Goal: Task Accomplishment & Management: Manage account settings

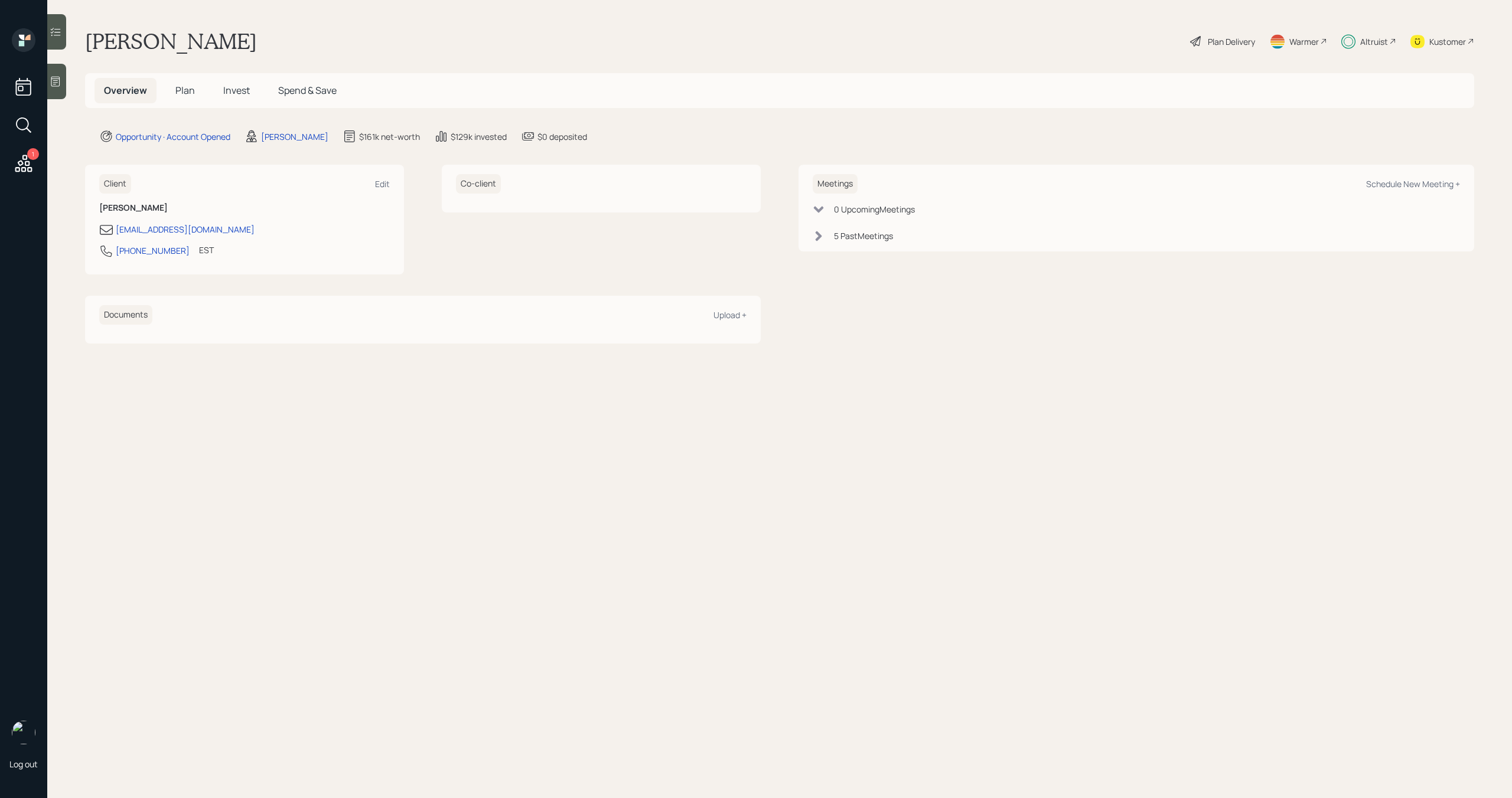
click at [1374, 43] on div "Altruist" at bounding box center [1374, 42] width 28 height 12
click at [182, 87] on span "Plan" at bounding box center [186, 90] width 20 height 13
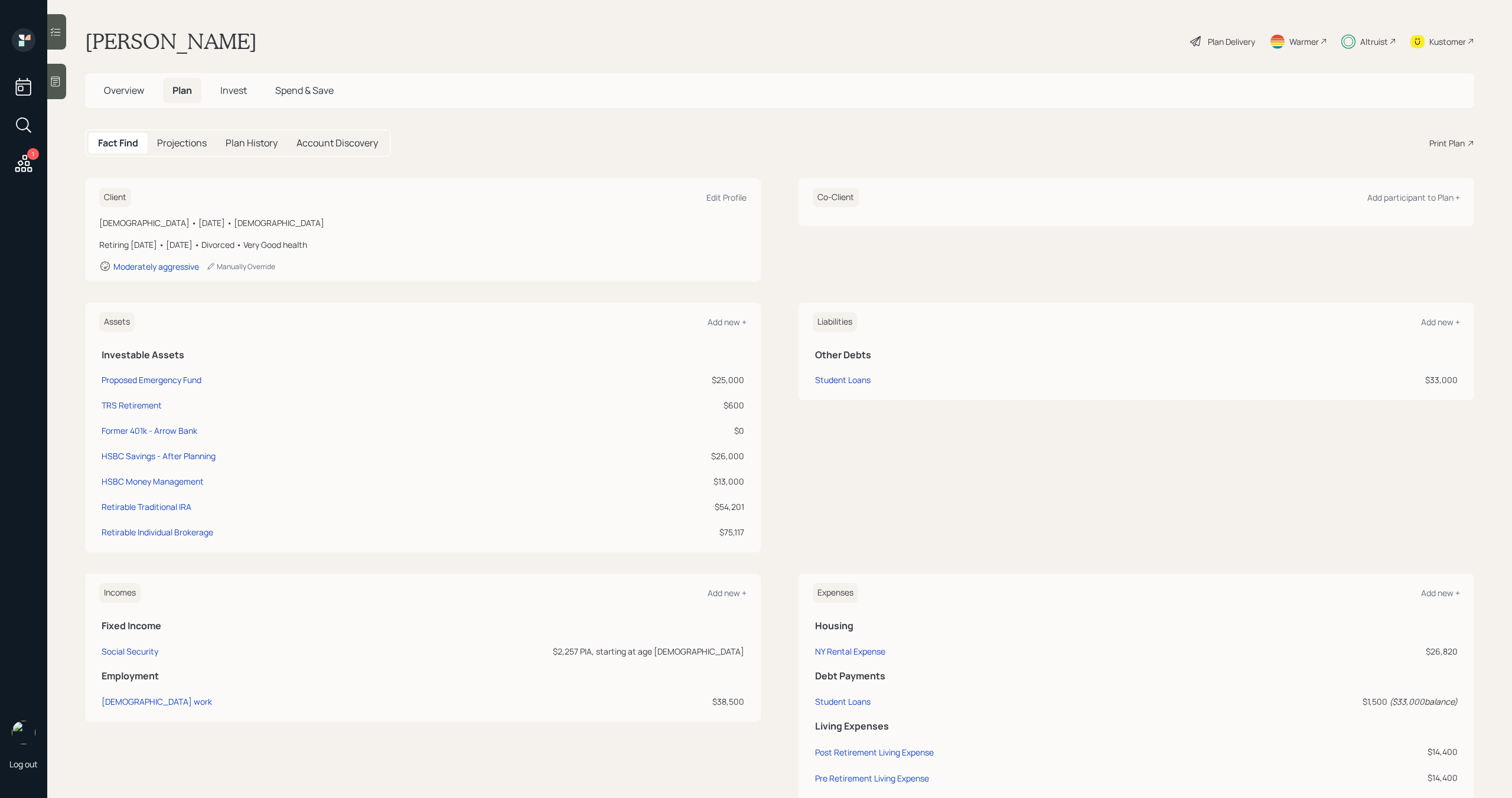
click at [243, 89] on span "Invest" at bounding box center [234, 90] width 27 height 13
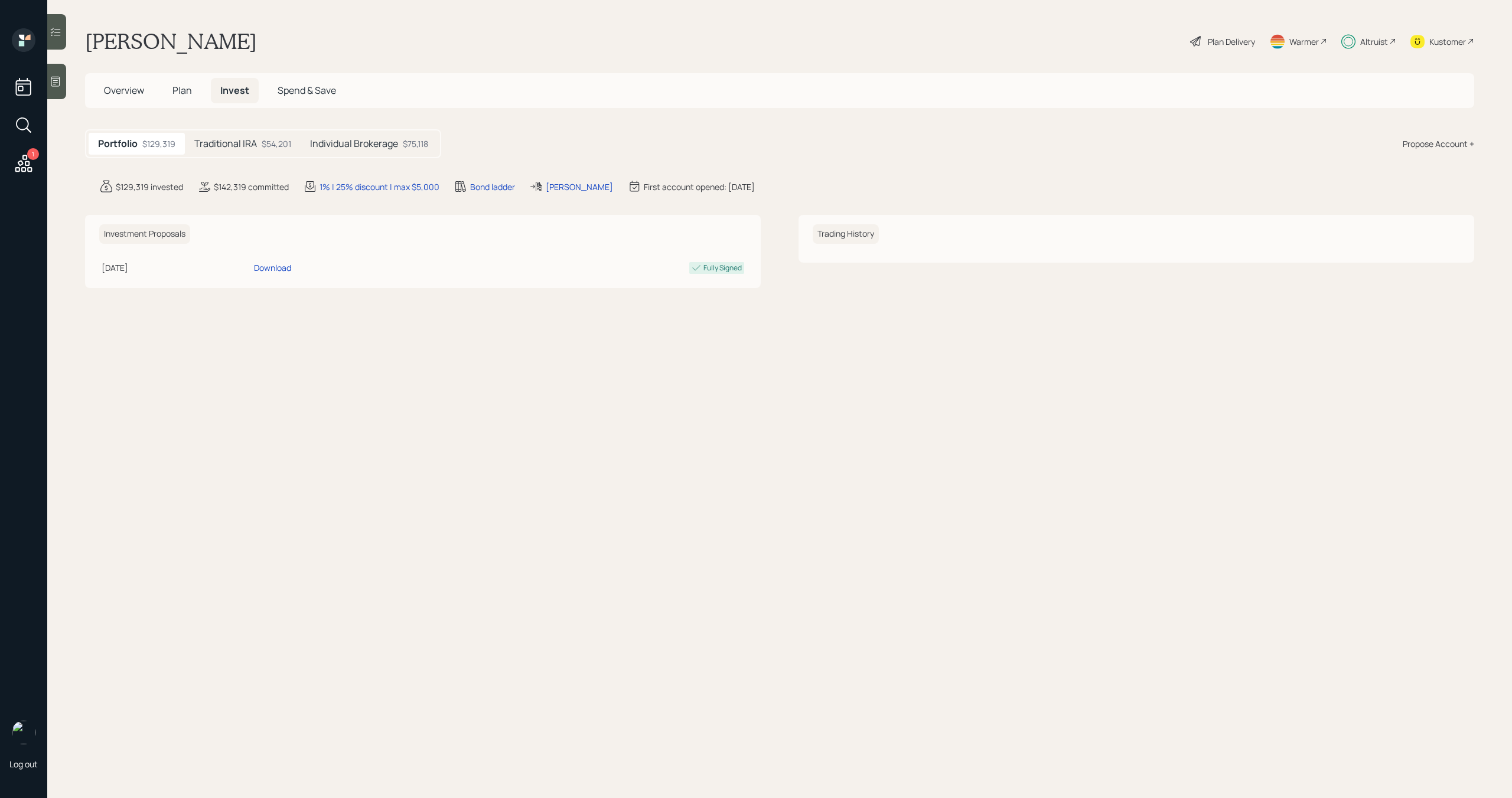
click at [285, 92] on span "Spend & Save" at bounding box center [306, 90] width 59 height 13
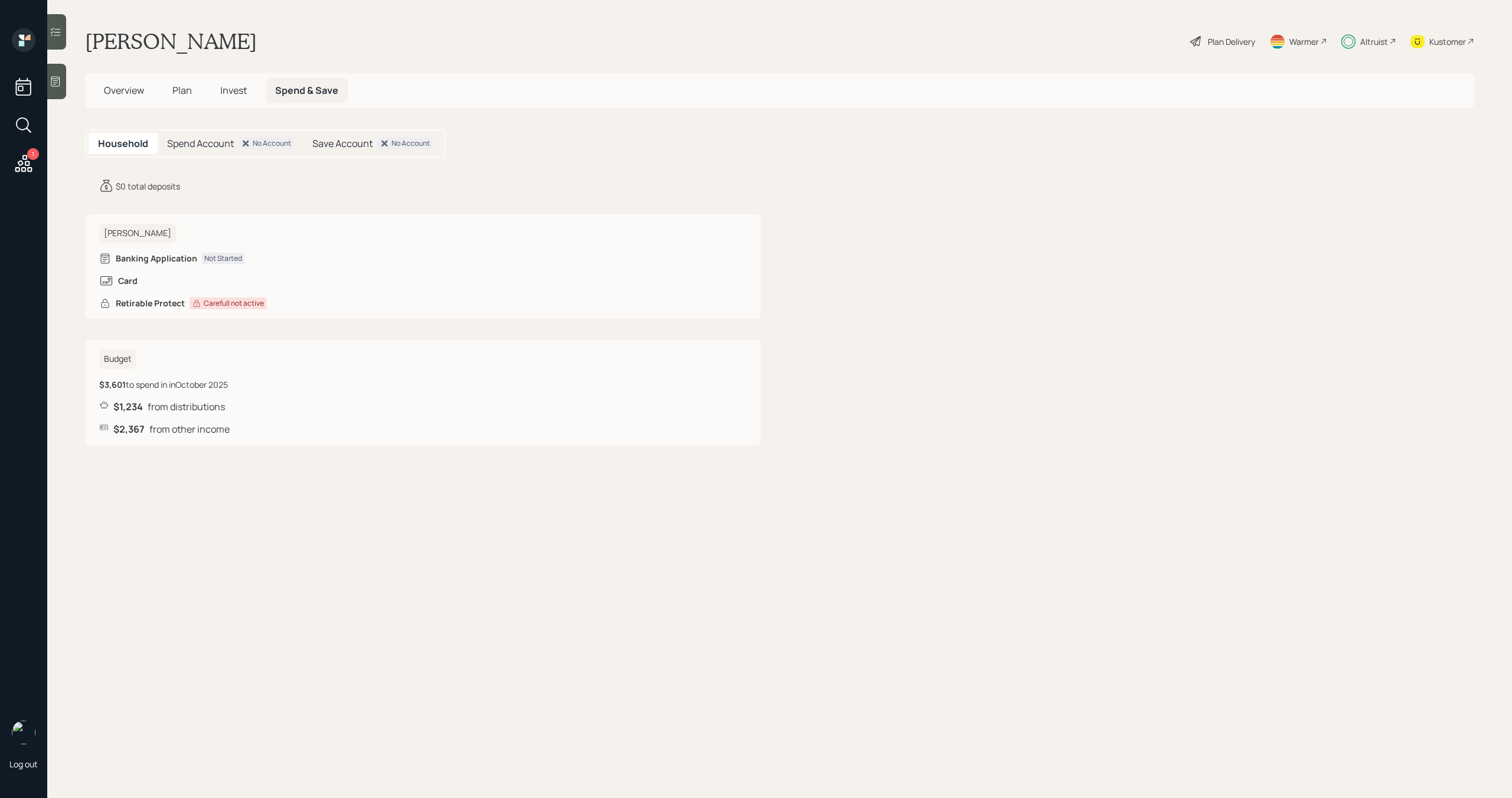
click at [189, 92] on span "Plan" at bounding box center [183, 90] width 20 height 13
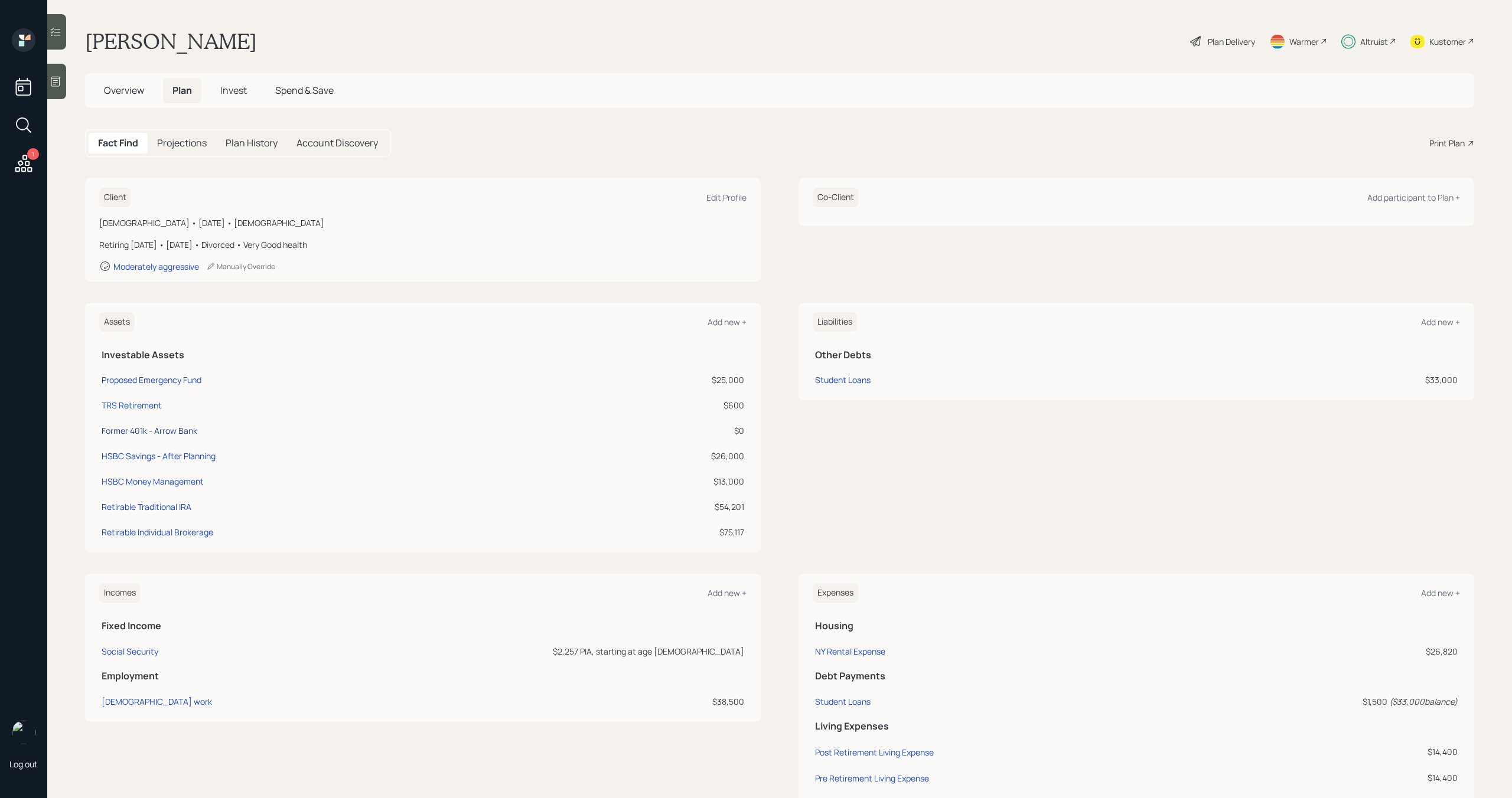
click at [162, 432] on div "Former 401k - Arrow Bank" at bounding box center [150, 430] width 96 height 12
select select "company_sponsored"
select select "balanced"
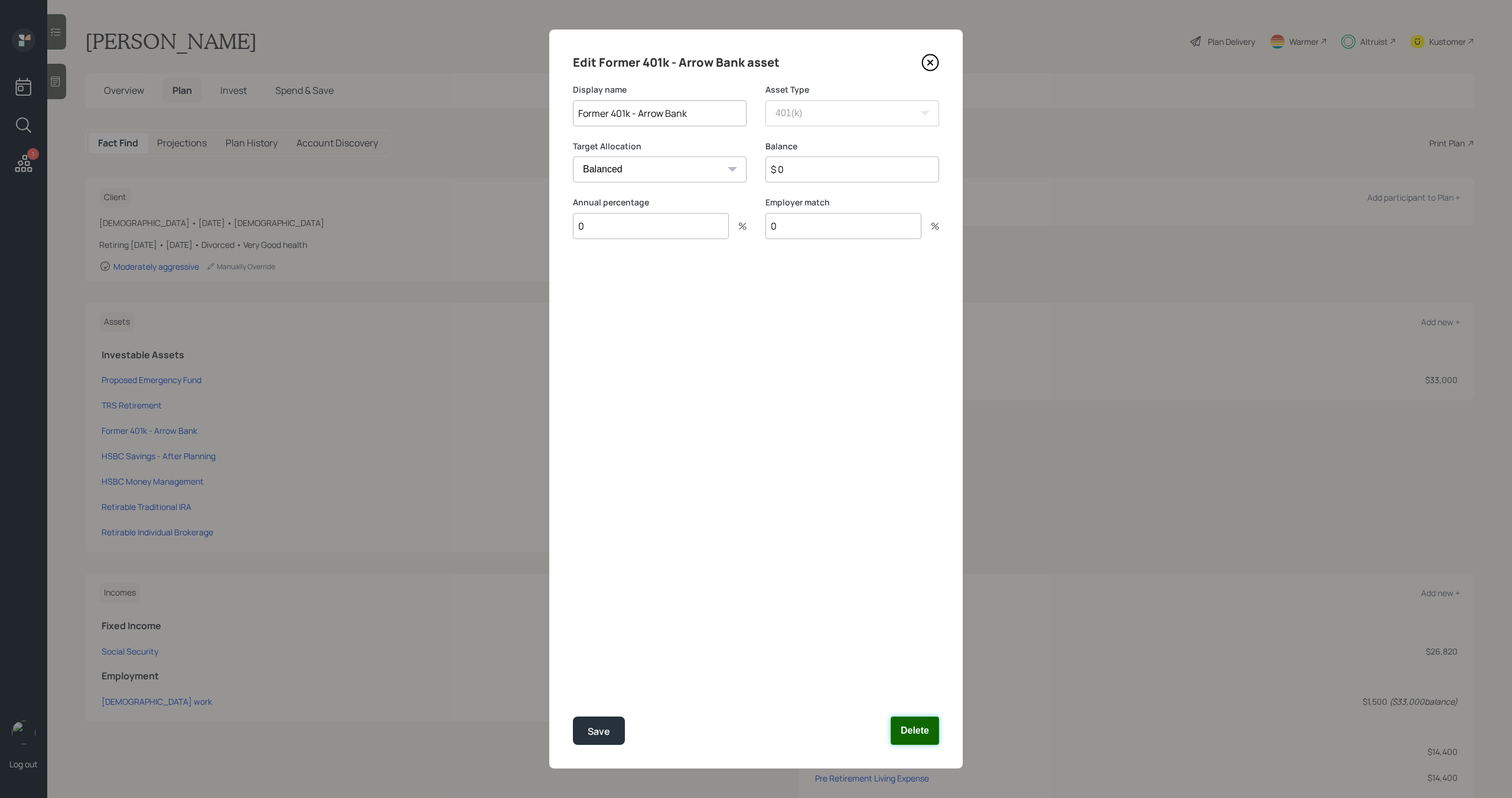
click at [912, 733] on button "Delete" at bounding box center [914, 730] width 49 height 28
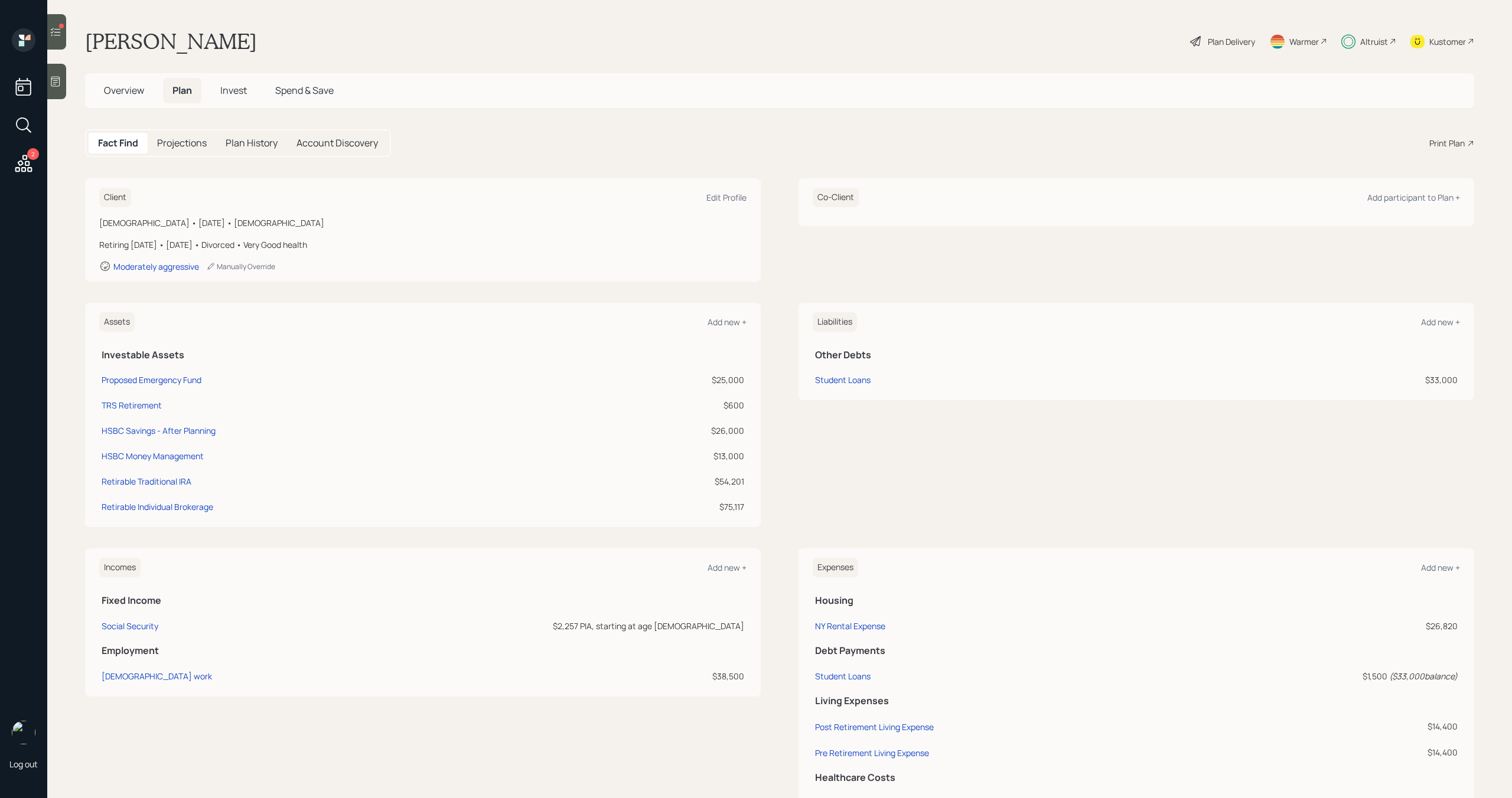
click at [231, 91] on span "Invest" at bounding box center [234, 90] width 27 height 13
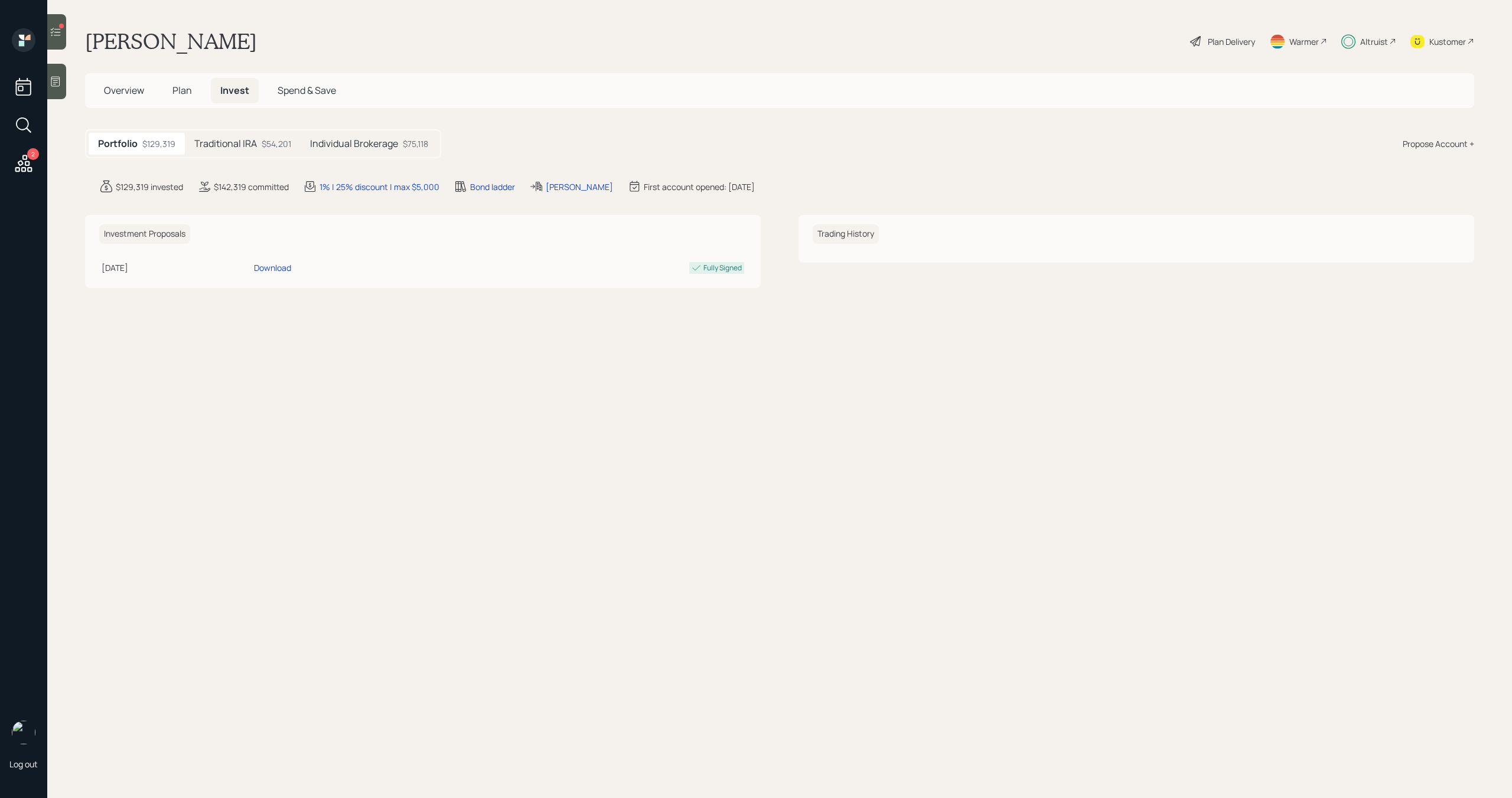
click at [255, 142] on h5 "Traditional IRA" at bounding box center [226, 143] width 63 height 11
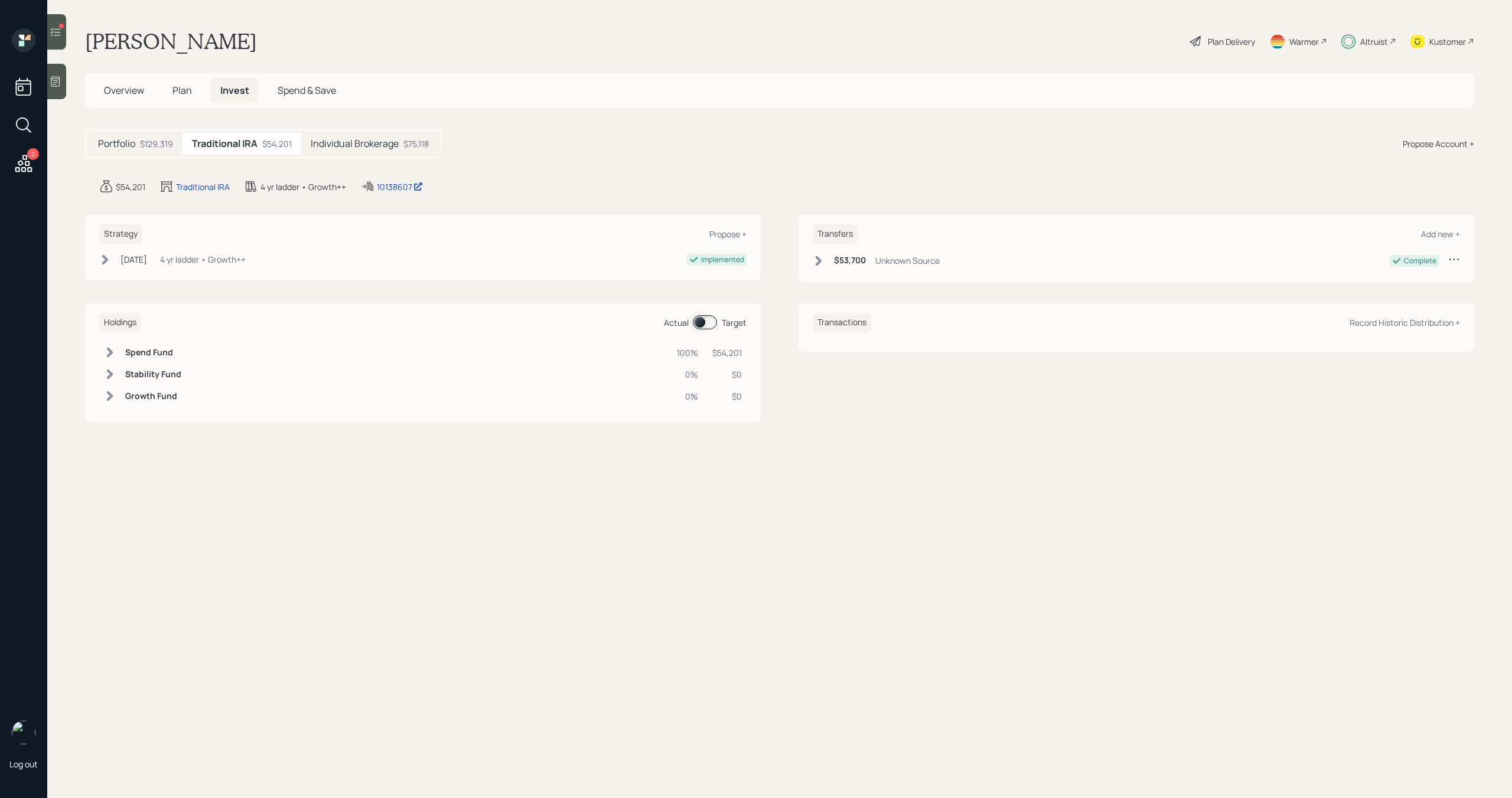
click at [366, 142] on h5 "Individual Brokerage" at bounding box center [354, 143] width 88 height 11
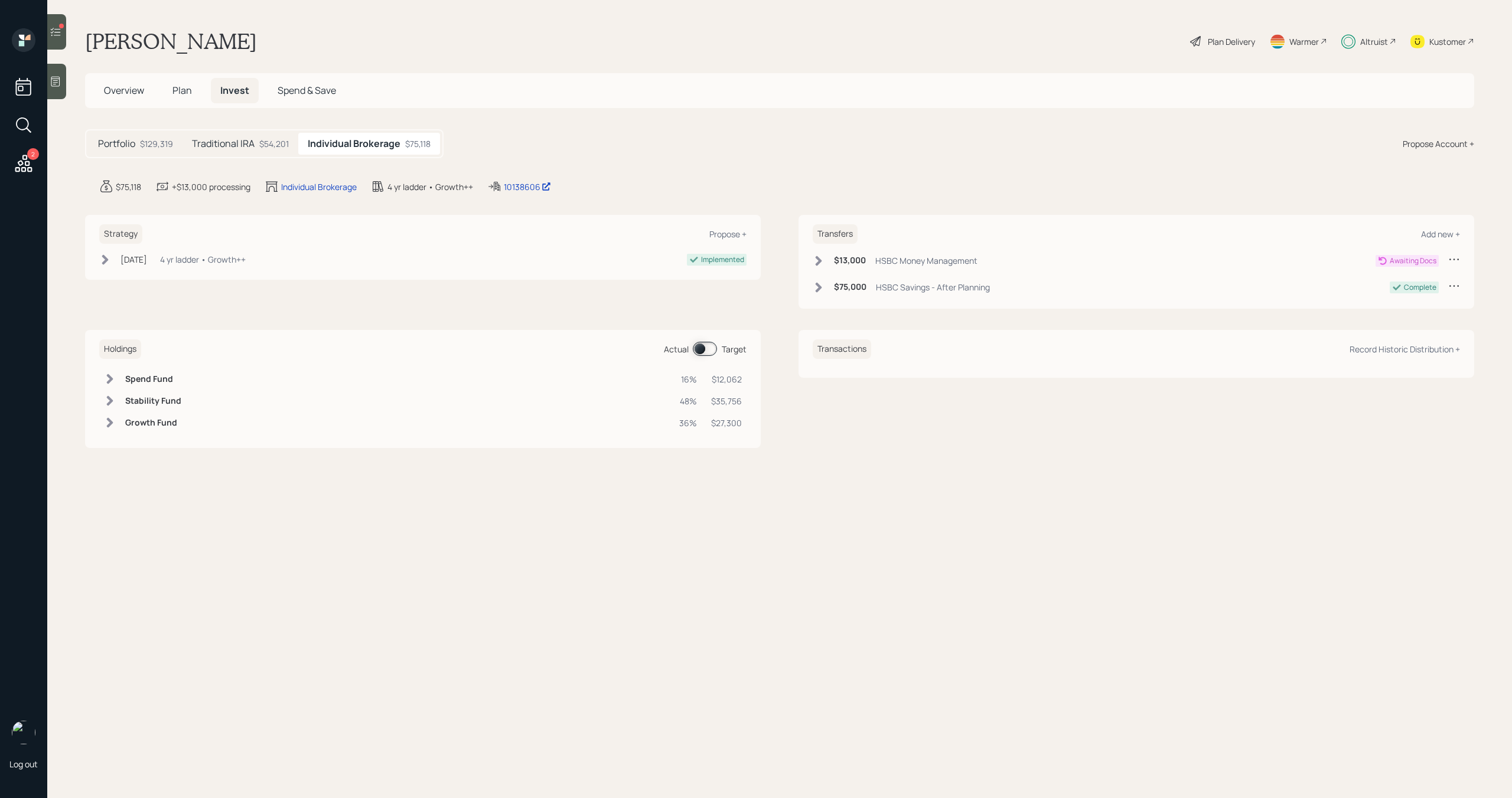
click at [252, 148] on h5 "Traditional IRA" at bounding box center [223, 143] width 63 height 11
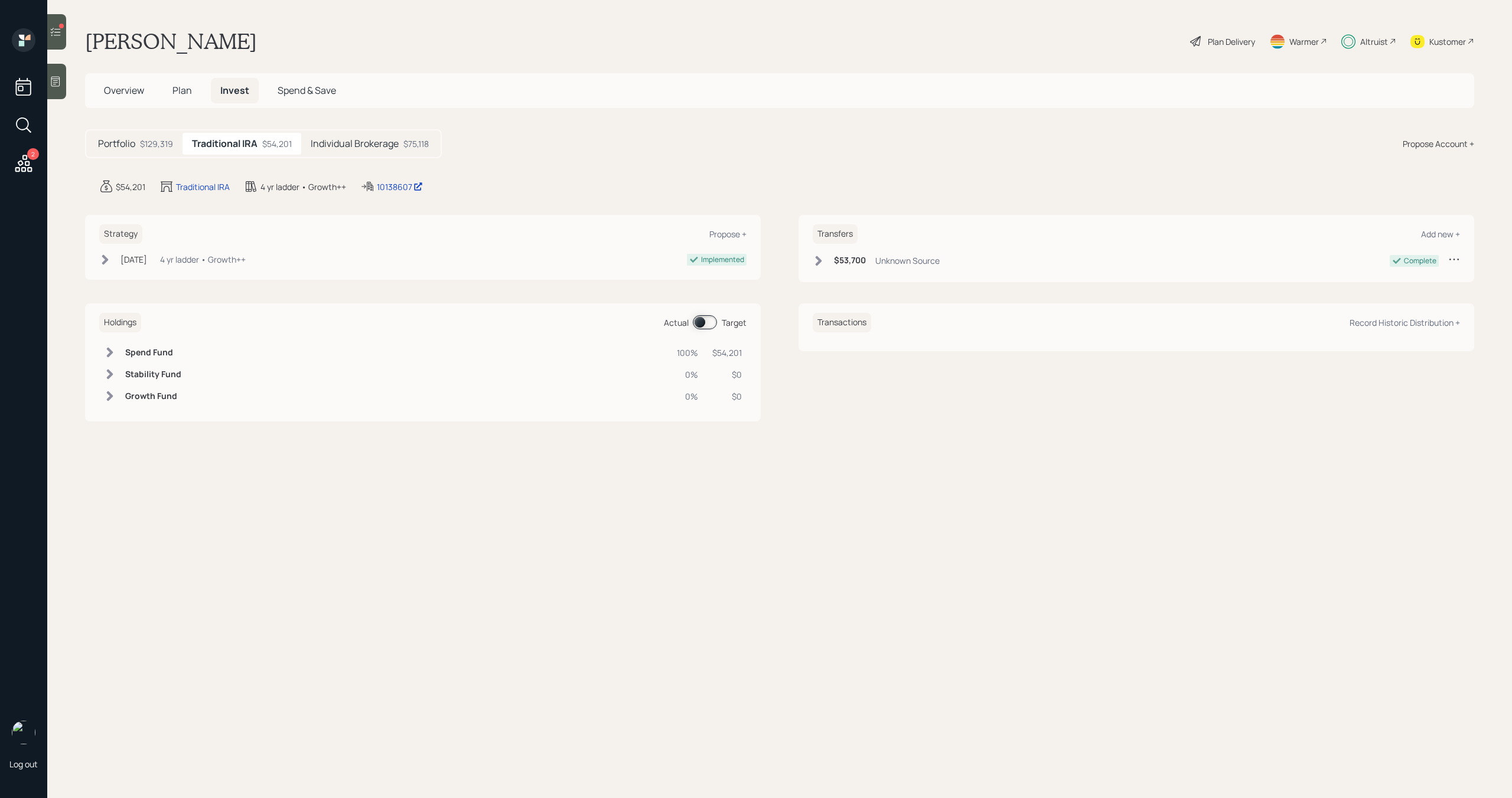
click at [317, 143] on h5 "Individual Brokerage" at bounding box center [354, 143] width 88 height 11
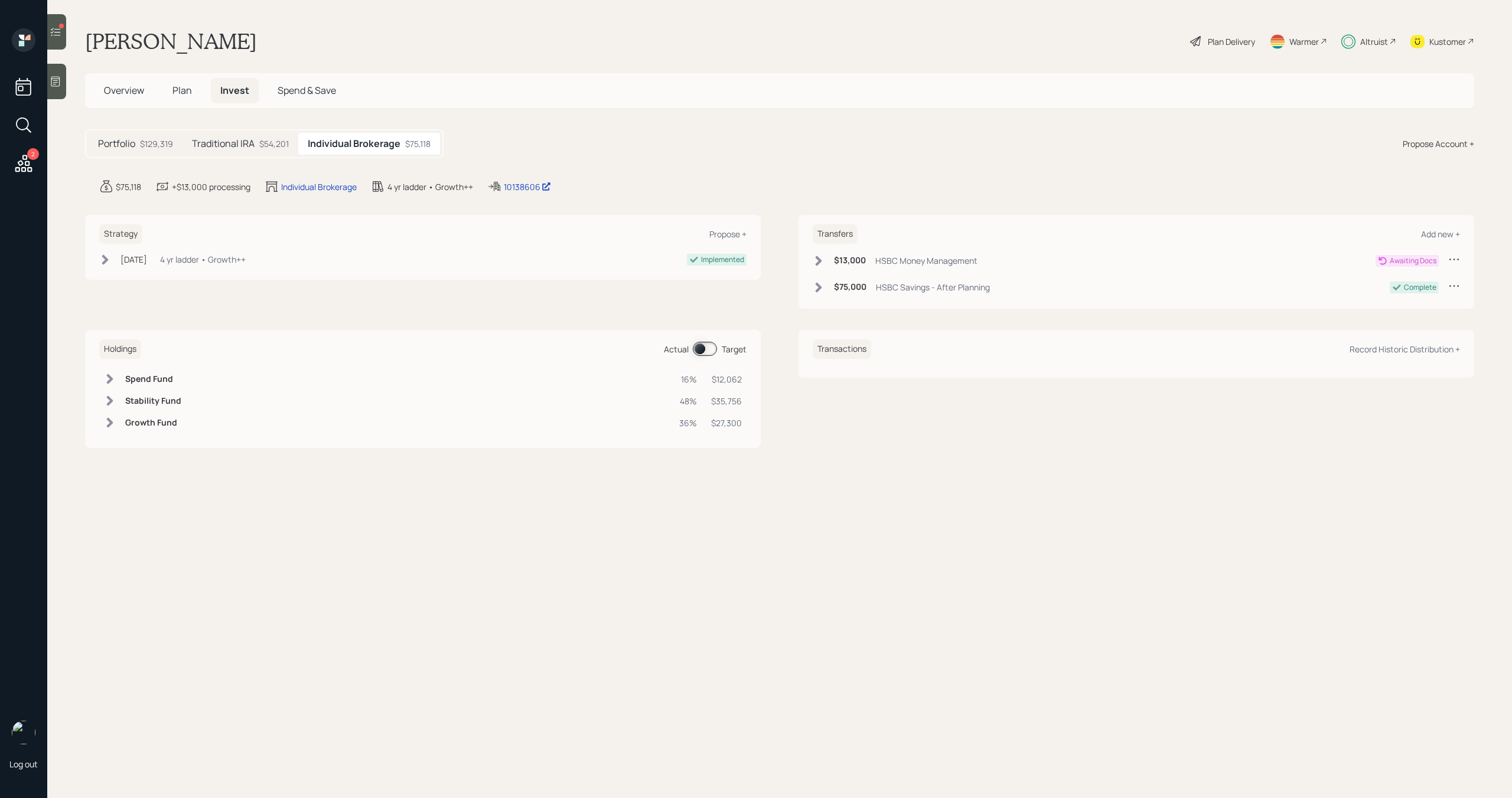
click at [54, 44] on div at bounding box center [56, 32] width 19 height 36
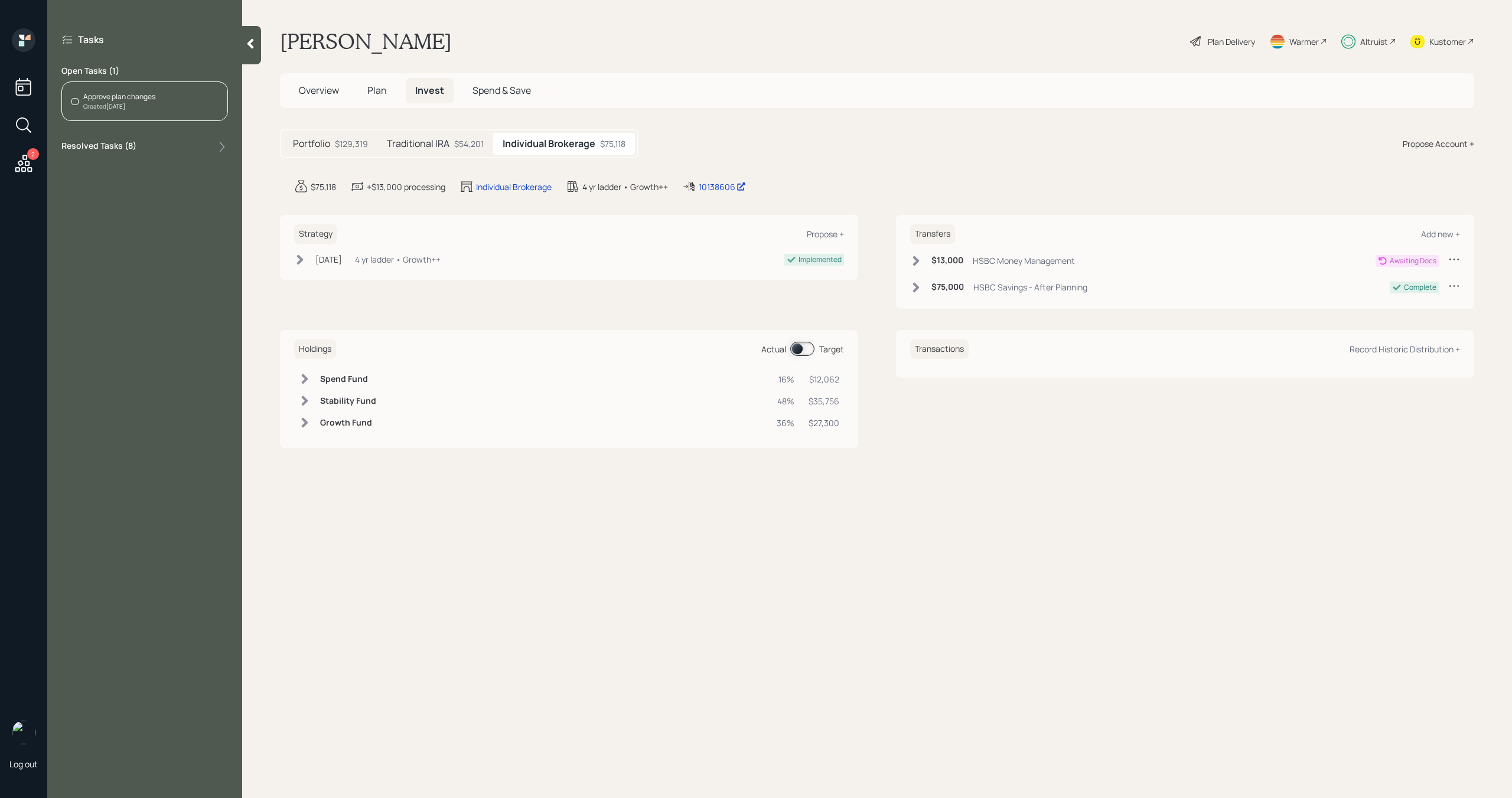
click at [160, 105] on div "Approve plan changes Created Today" at bounding box center [145, 102] width 167 height 40
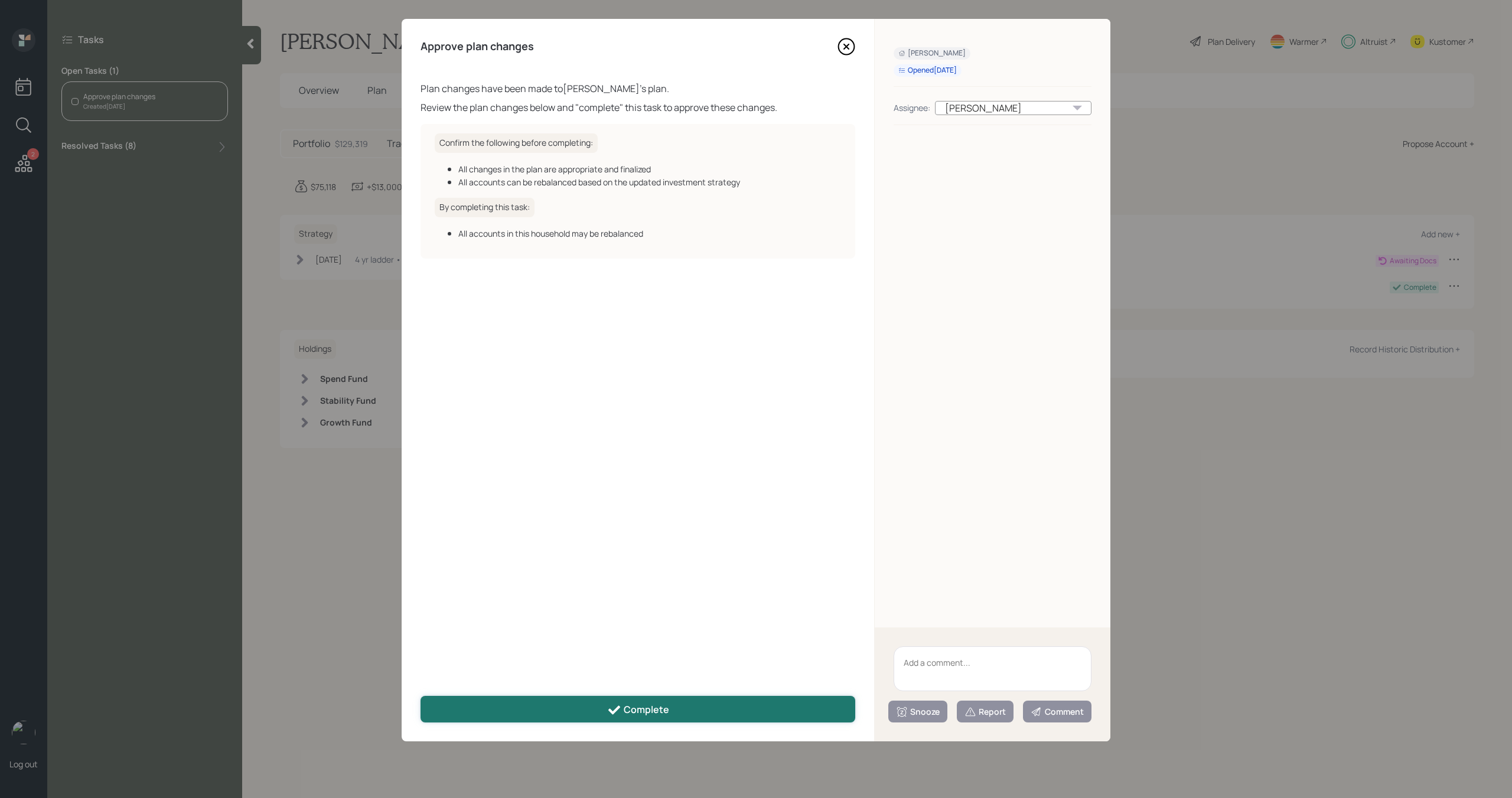
click at [548, 713] on button "Complete" at bounding box center [638, 709] width 435 height 27
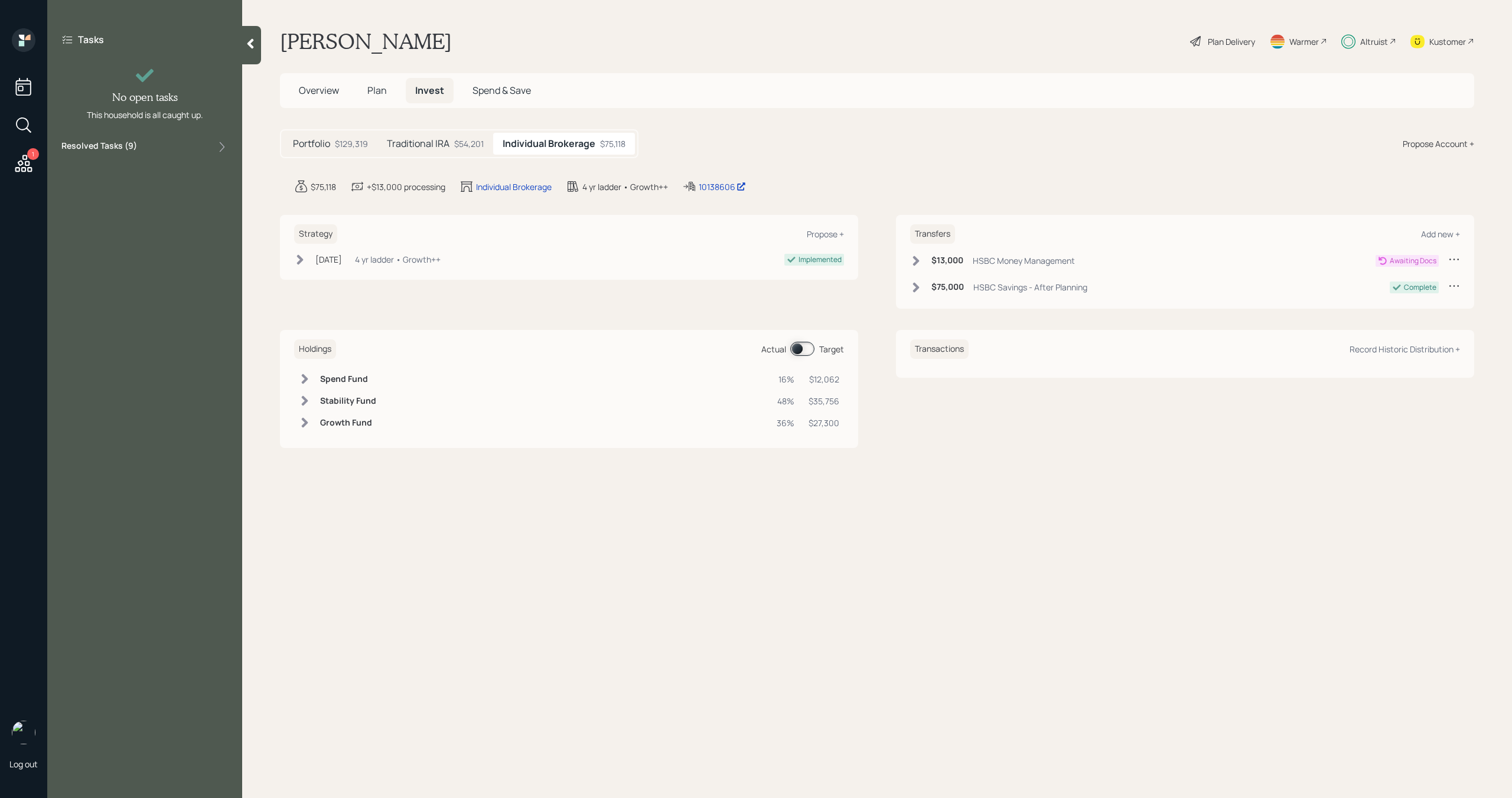
click at [249, 53] on div at bounding box center [252, 45] width 19 height 38
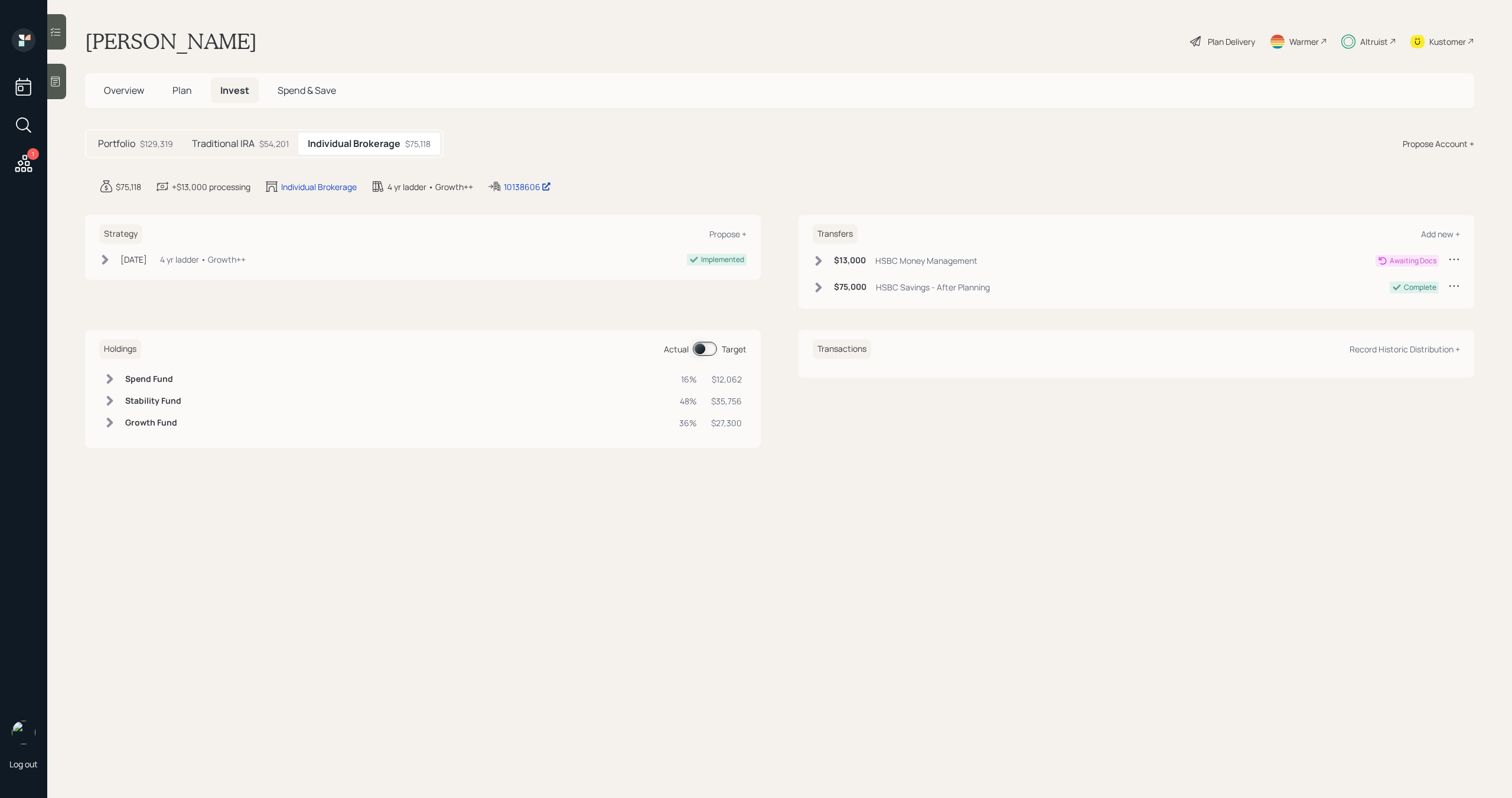
click at [818, 259] on icon at bounding box center [818, 260] width 7 height 10
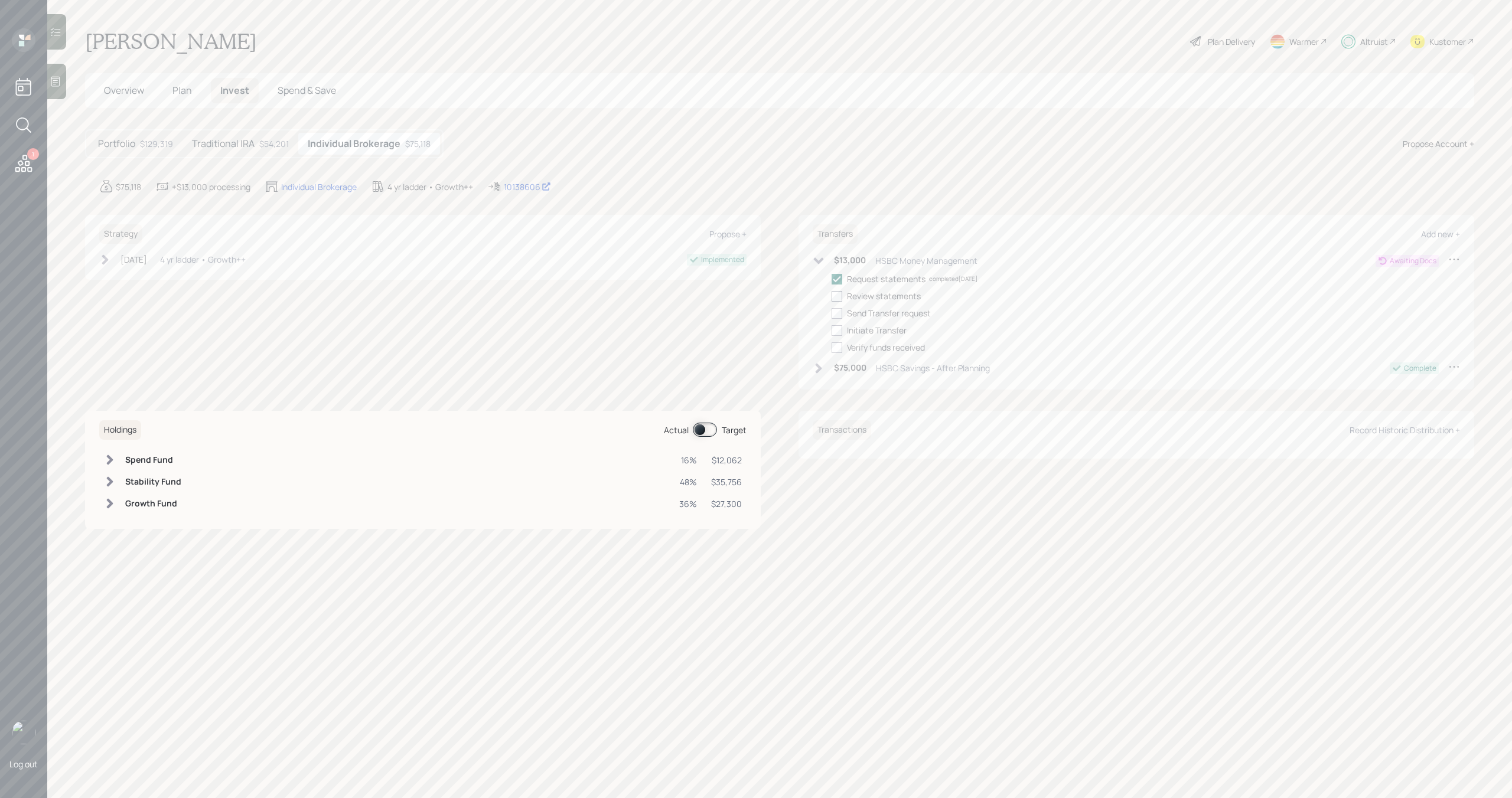
click at [835, 295] on div at bounding box center [836, 296] width 11 height 11
click at [831, 295] on input "checkbox" at bounding box center [831, 295] width 1 height 1
checkbox input "true"
click at [836, 308] on div at bounding box center [836, 313] width 11 height 11
click at [831, 313] on input "checkbox" at bounding box center [831, 313] width 1 height 1
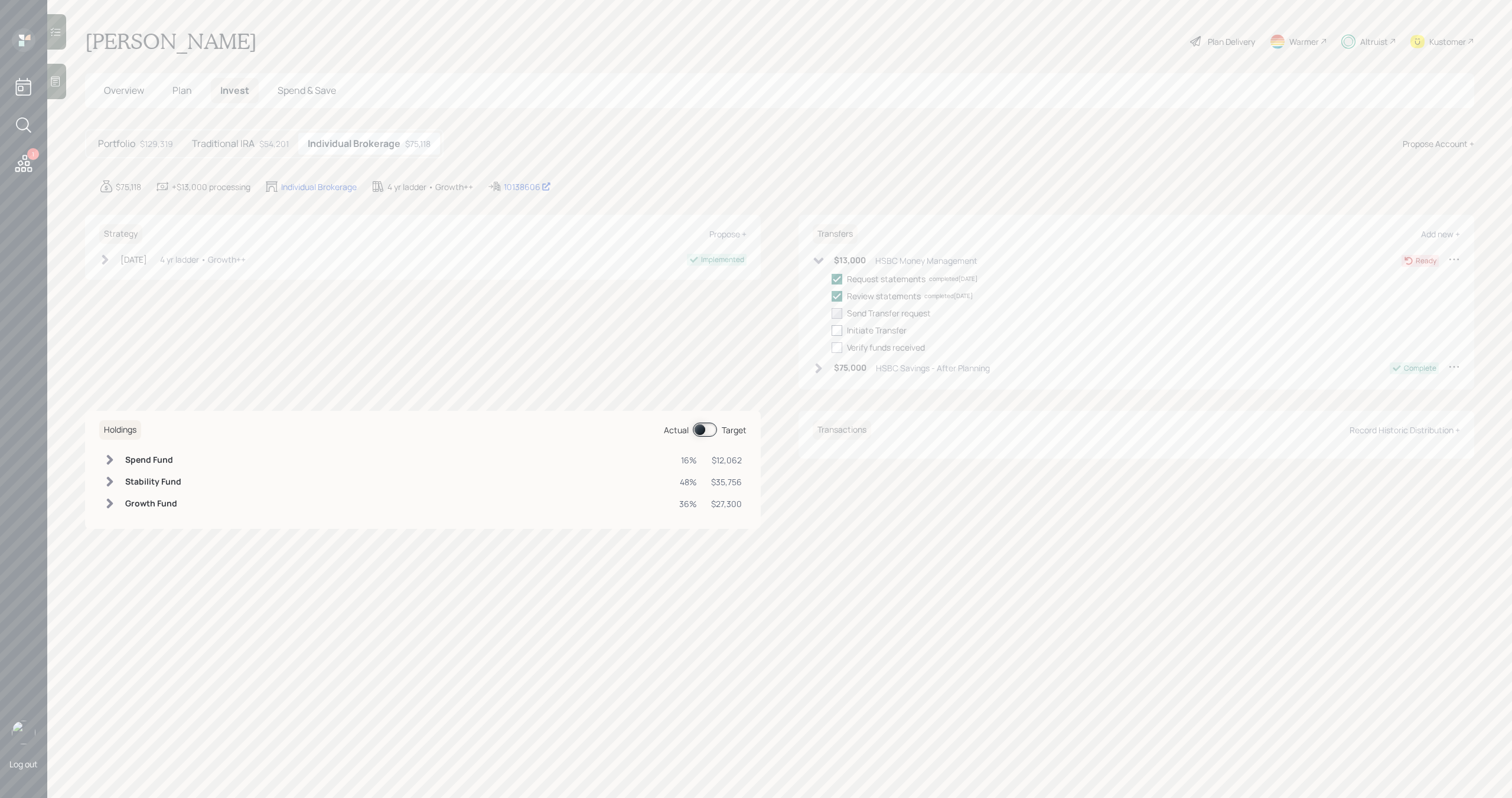
checkbox input "true"
click at [838, 330] on div at bounding box center [836, 330] width 11 height 11
click at [831, 330] on input "checkbox" at bounding box center [831, 330] width 1 height 1
checkbox input "true"
click at [241, 145] on h5 "Traditional IRA" at bounding box center [223, 143] width 63 height 11
